Goal: Check status: Check status

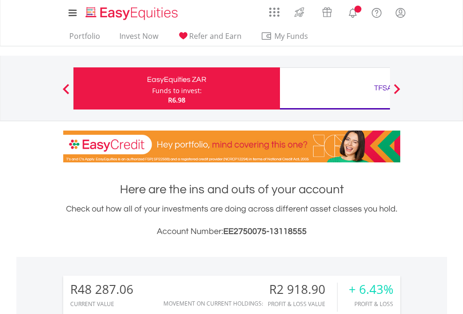
scroll to position [90, 147]
click at [152, 89] on div "Funds to invest:" at bounding box center [177, 90] width 50 height 9
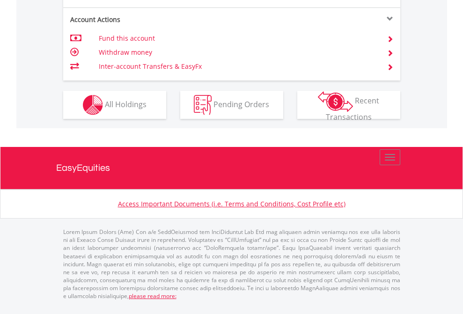
scroll to position [855, 0]
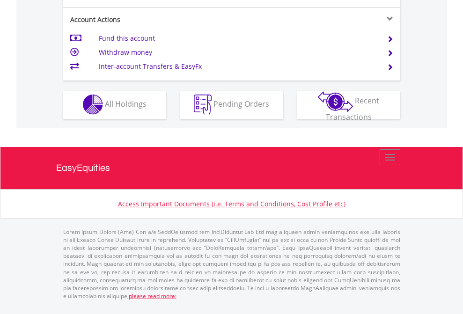
scroll to position [876, 0]
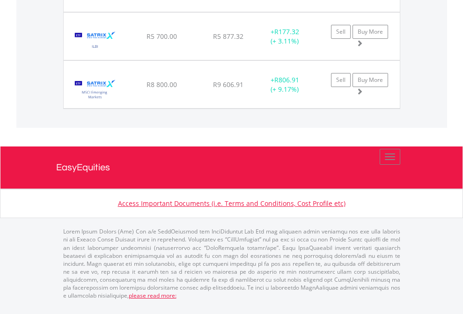
scroll to position [67, 0]
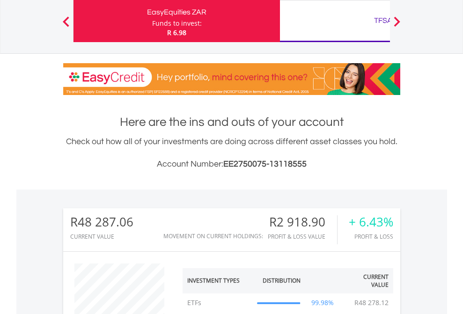
click at [335, 21] on div "TFSA" at bounding box center [383, 20] width 195 height 13
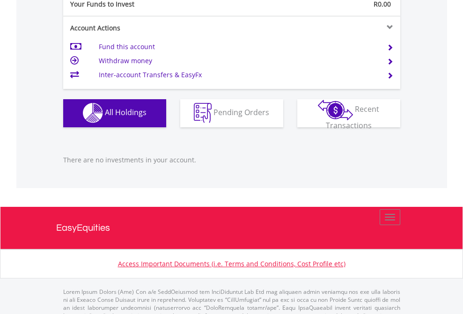
scroll to position [927, 0]
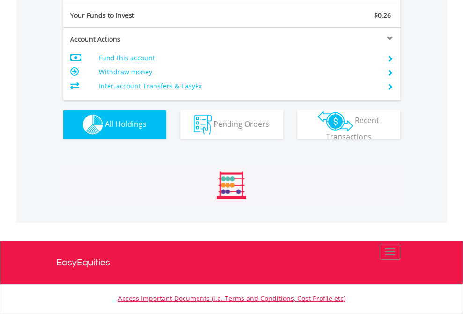
scroll to position [90, 147]
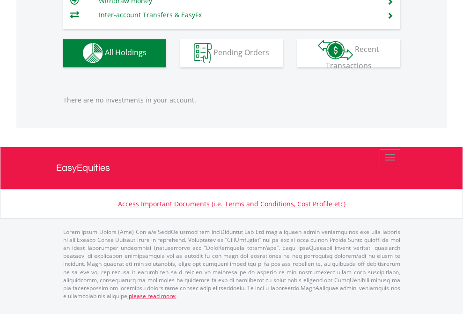
scroll to position [90, 147]
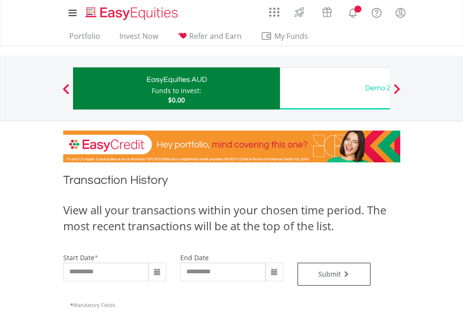
type input "**********"
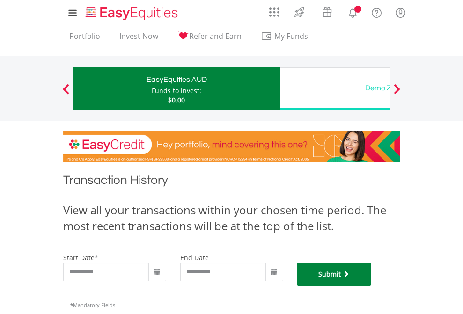
click at [371, 286] on button "Submit" at bounding box center [334, 274] width 74 height 23
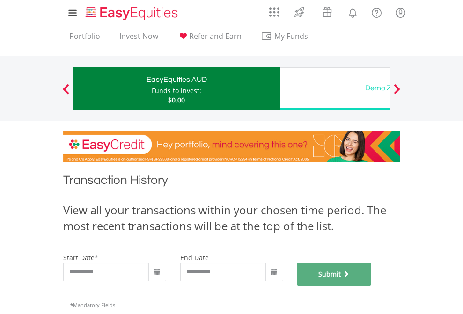
scroll to position [380, 0]
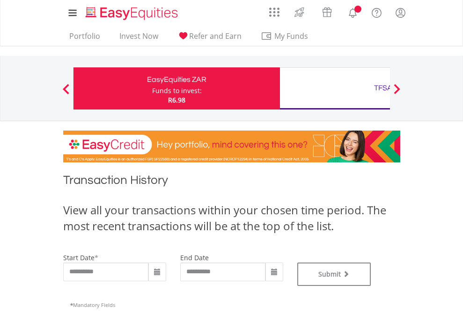
click at [335, 89] on div "TFSA" at bounding box center [383, 87] width 195 height 13
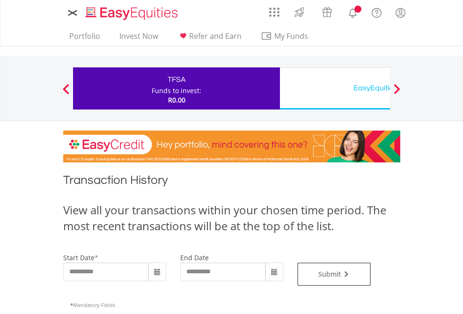
type input "**********"
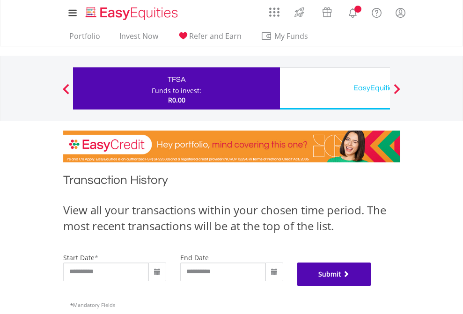
click at [371, 286] on button "Submit" at bounding box center [334, 274] width 74 height 23
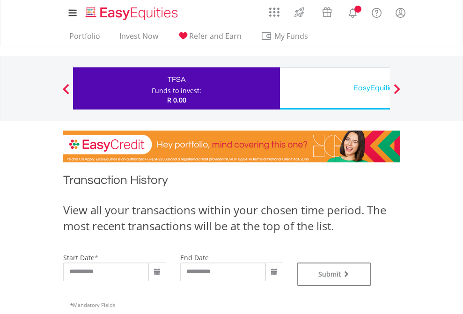
click at [335, 89] on div "EasyEquities USD" at bounding box center [383, 87] width 195 height 13
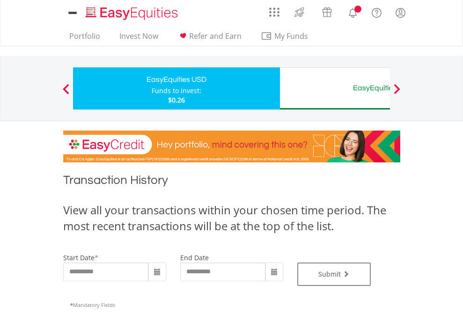
type input "**********"
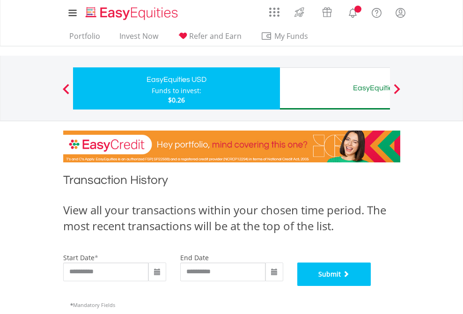
click at [371, 286] on button "Submit" at bounding box center [334, 274] width 74 height 23
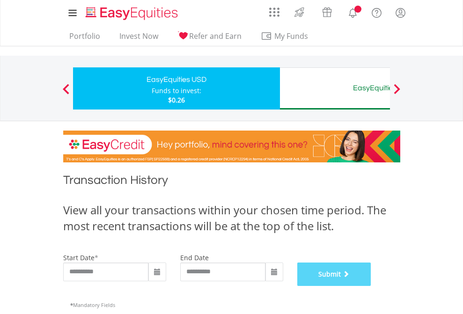
scroll to position [380, 0]
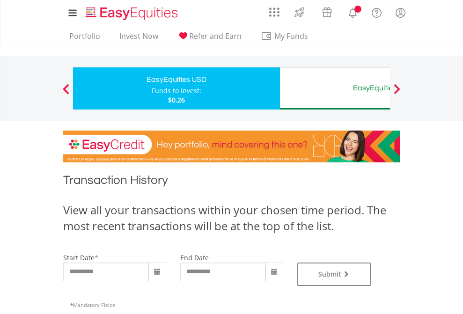
click at [335, 89] on div "EasyEquities AUD" at bounding box center [383, 87] width 195 height 13
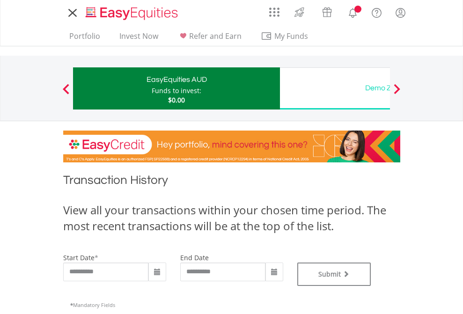
type input "**********"
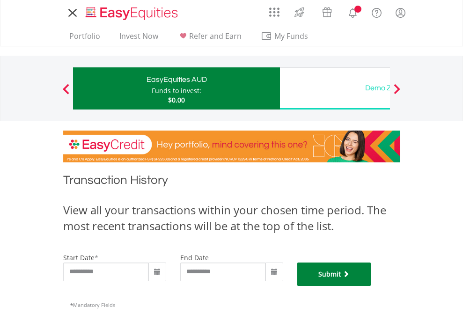
click at [371, 286] on button "Submit" at bounding box center [334, 274] width 74 height 23
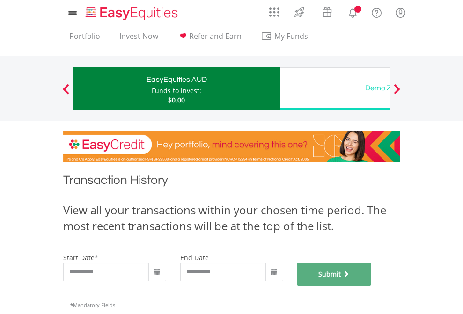
scroll to position [380, 0]
